Goal: Information Seeking & Learning: Find specific page/section

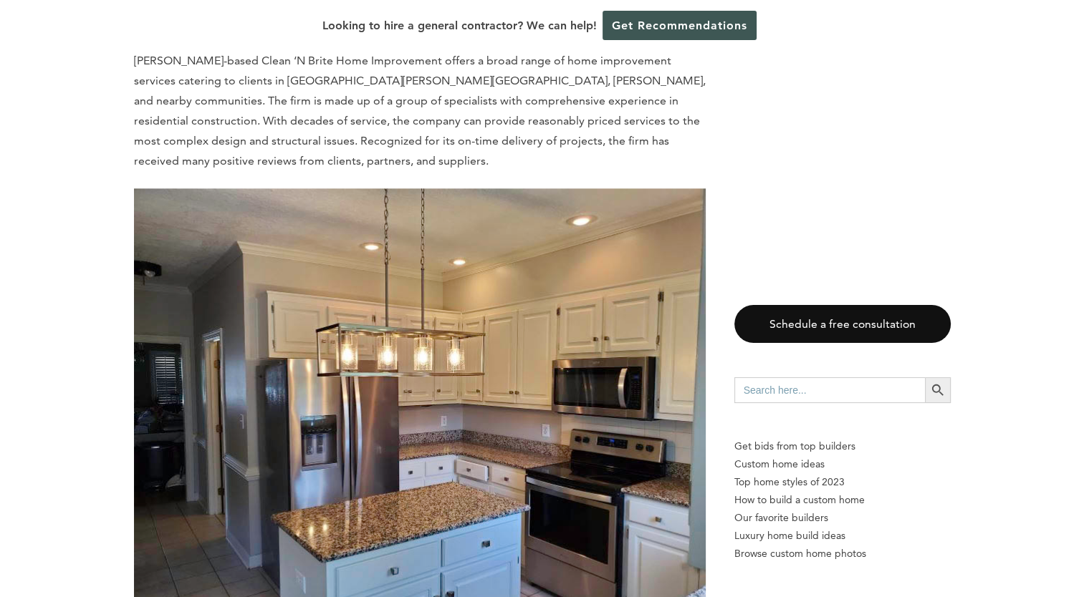
scroll to position [1994, 0]
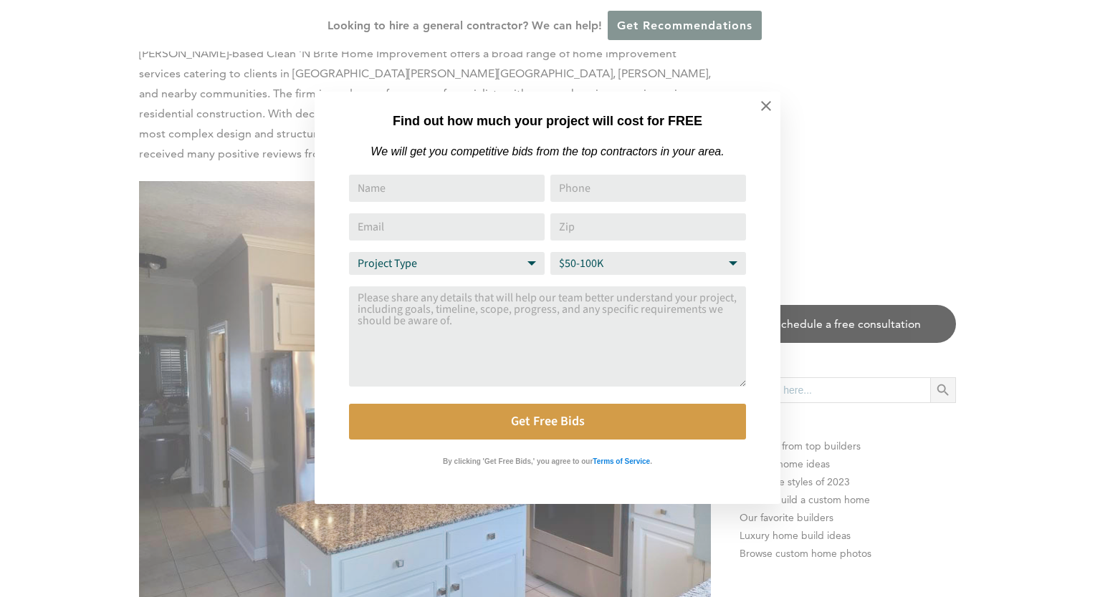
click at [764, 107] on icon at bounding box center [766, 106] width 16 height 16
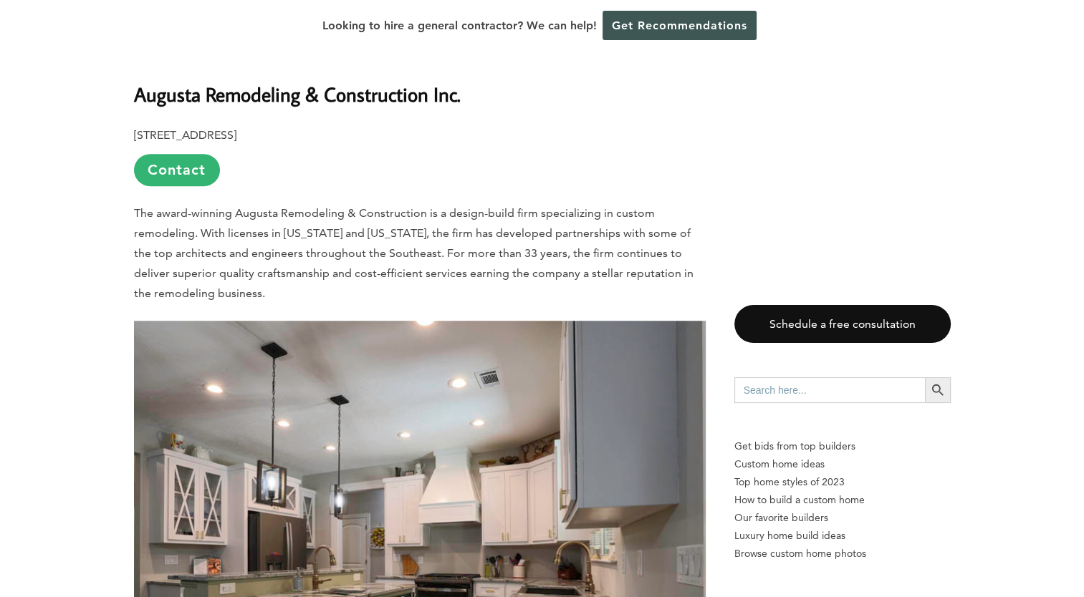
scroll to position [894, 0]
